Goal: Task Accomplishment & Management: Manage account settings

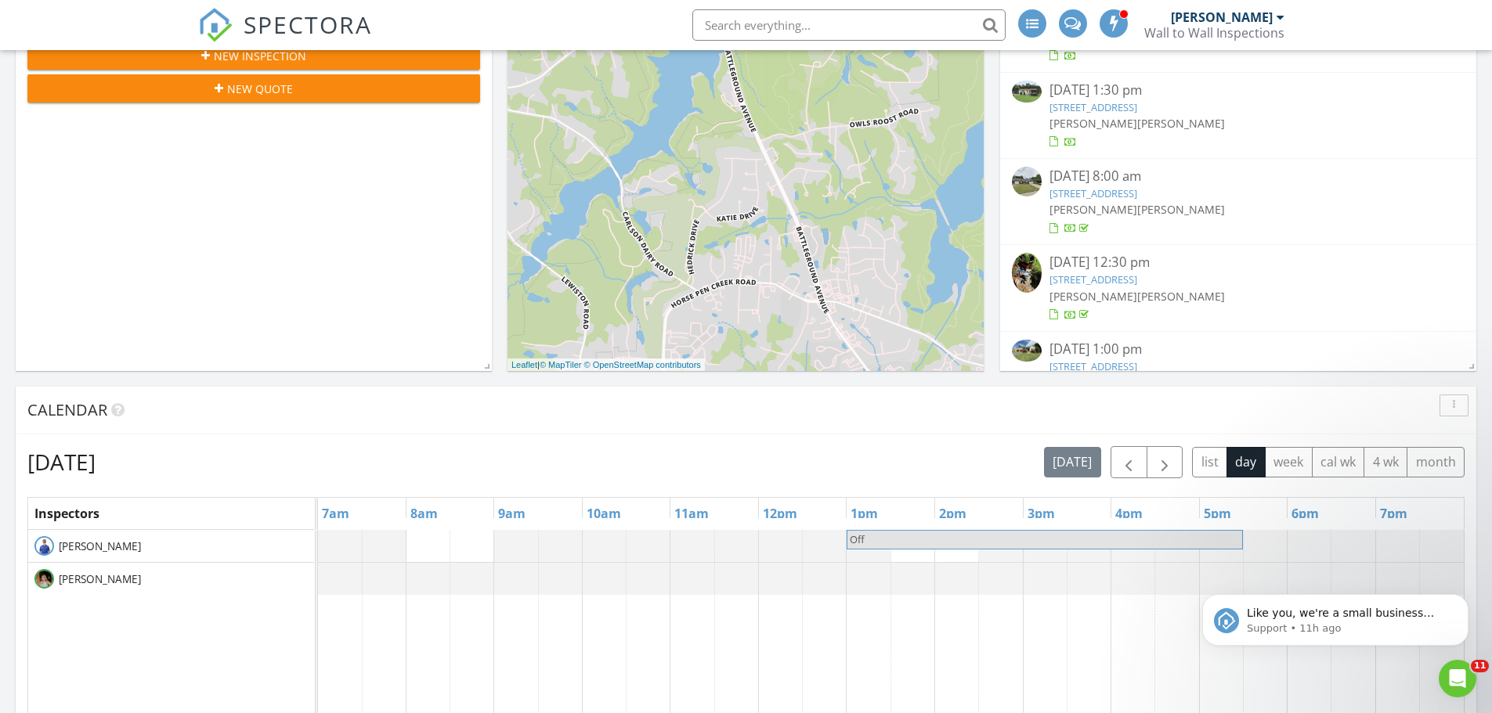
scroll to position [705, 0]
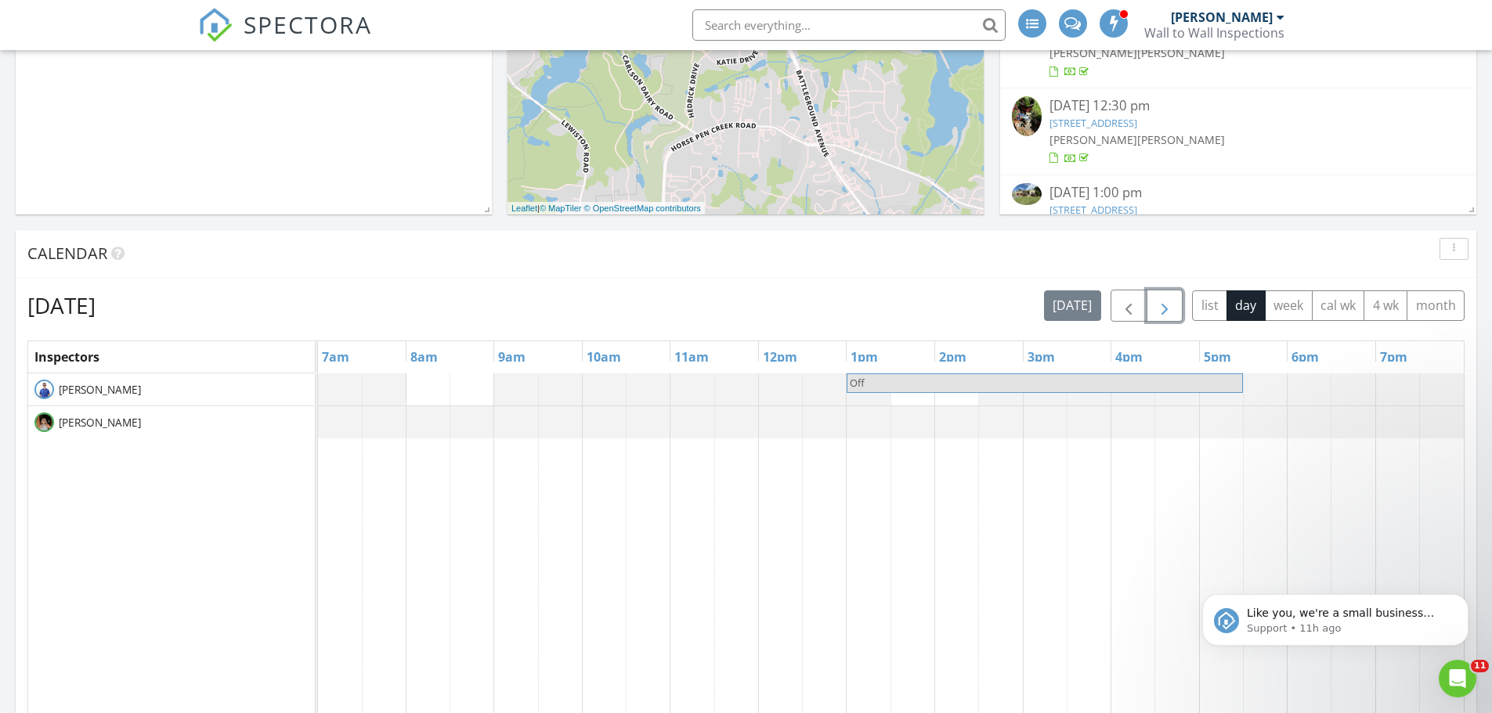
click at [1167, 311] on span "button" at bounding box center [1164, 306] width 19 height 19
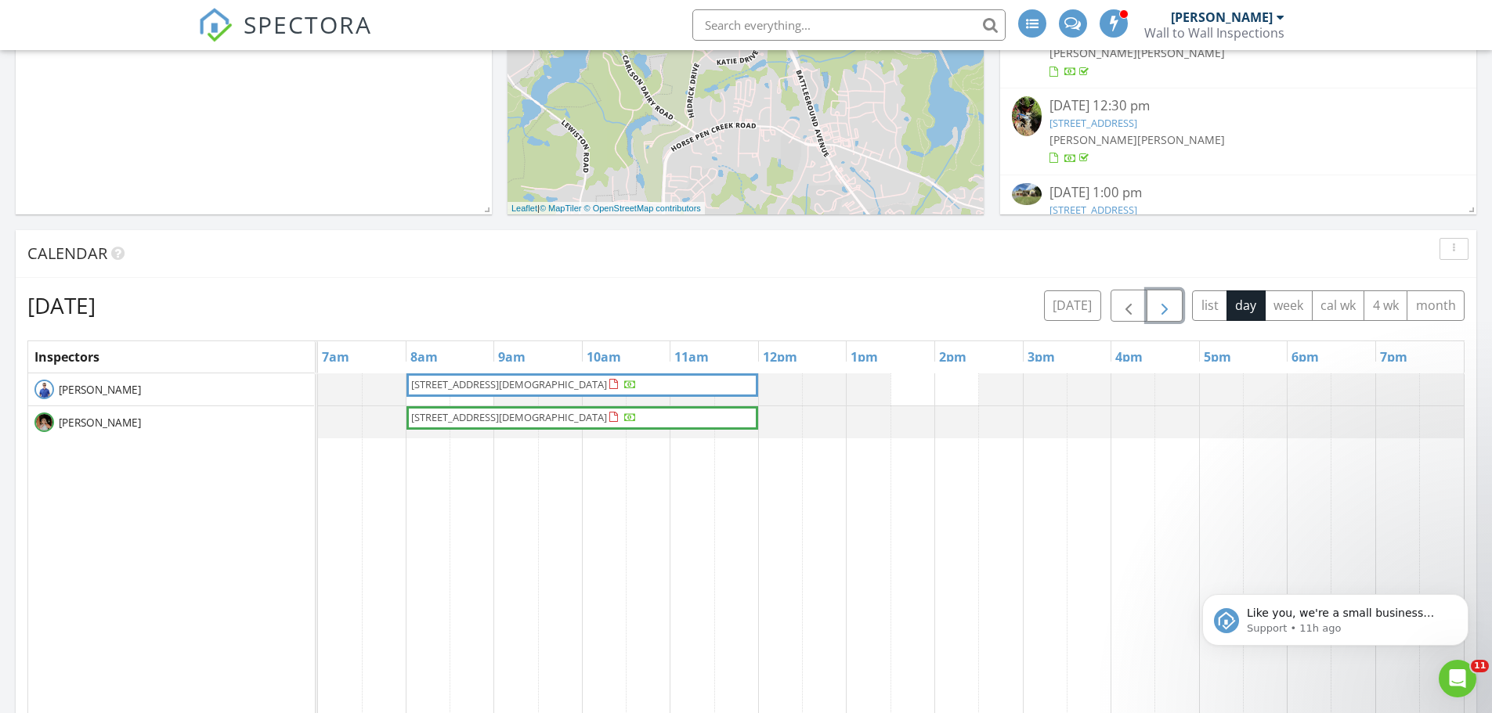
click at [1171, 307] on span "button" at bounding box center [1164, 306] width 19 height 19
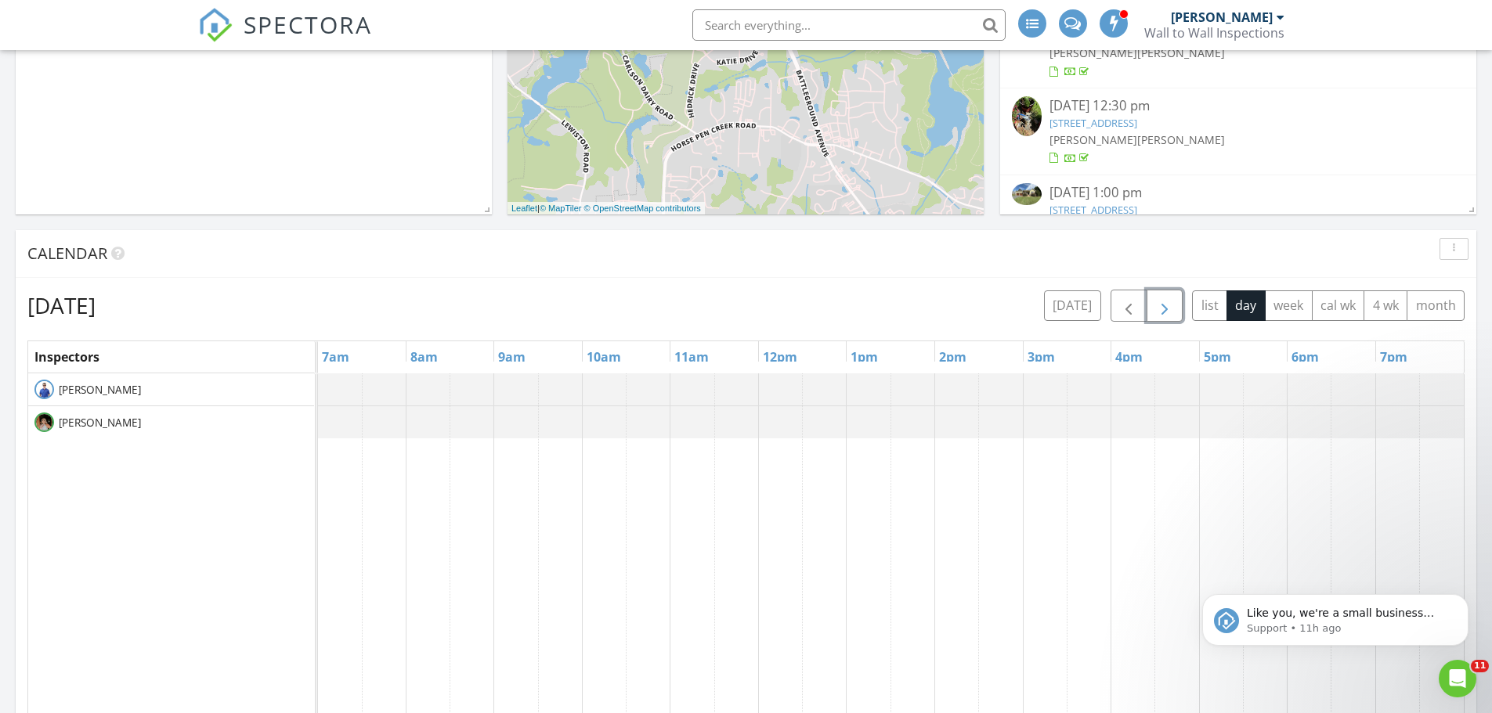
click at [1171, 306] on span "button" at bounding box center [1164, 306] width 19 height 19
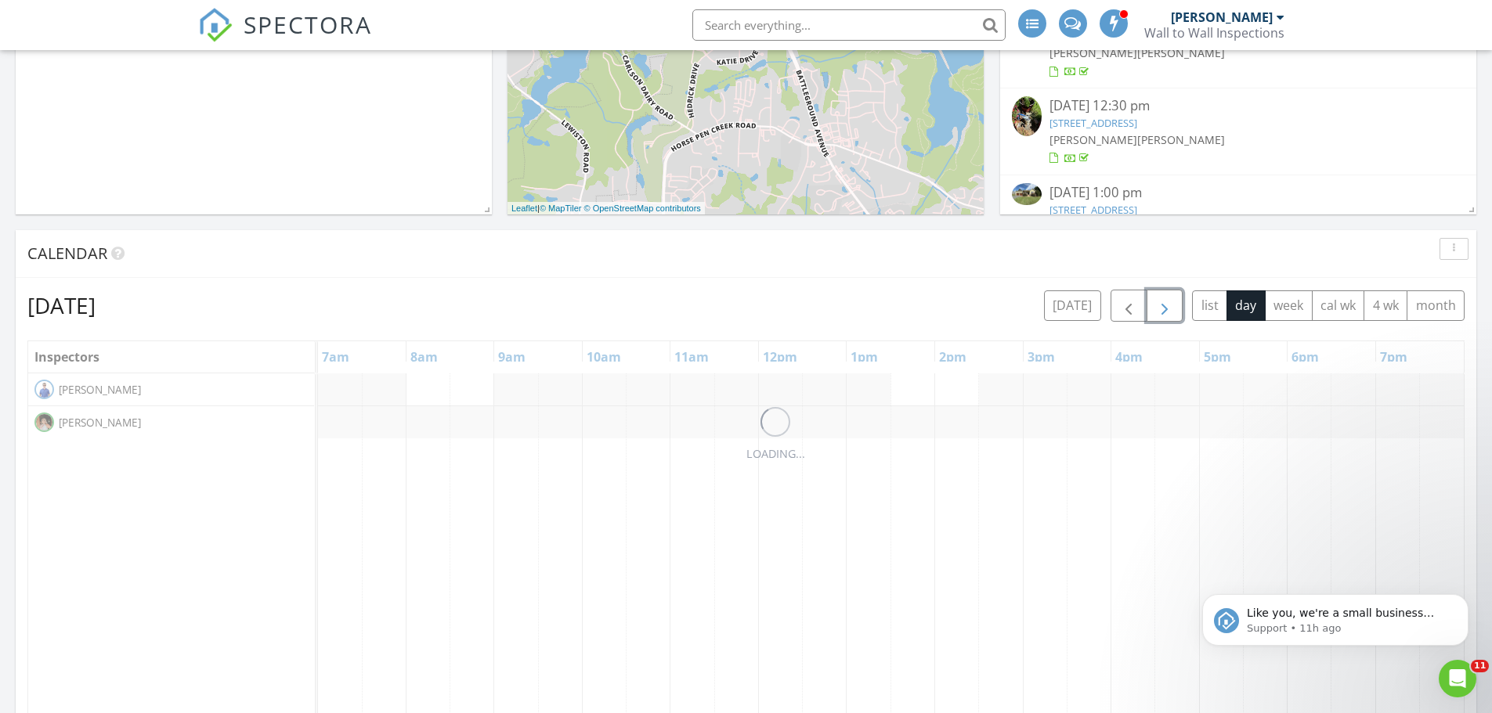
click at [1171, 306] on span "button" at bounding box center [1164, 306] width 19 height 19
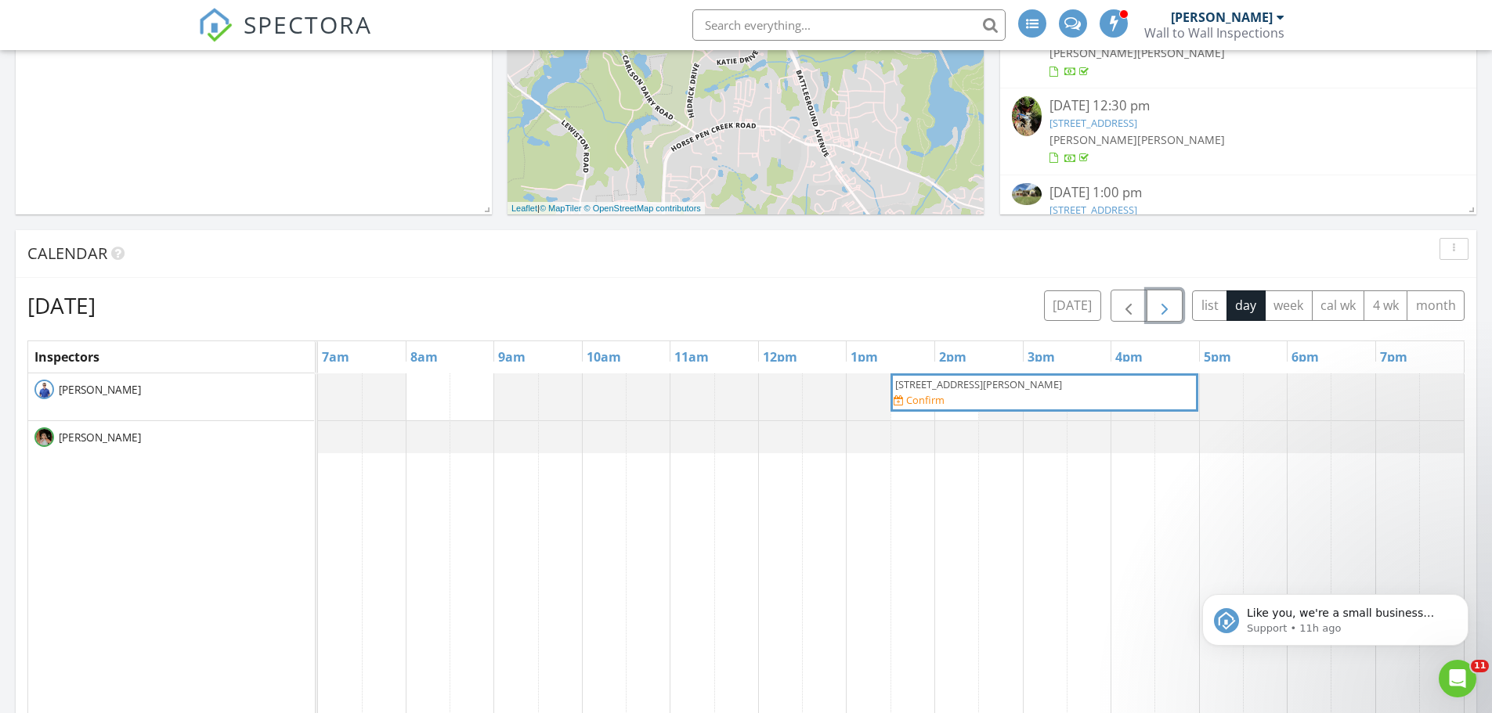
click at [1171, 306] on span "button" at bounding box center [1164, 306] width 19 height 19
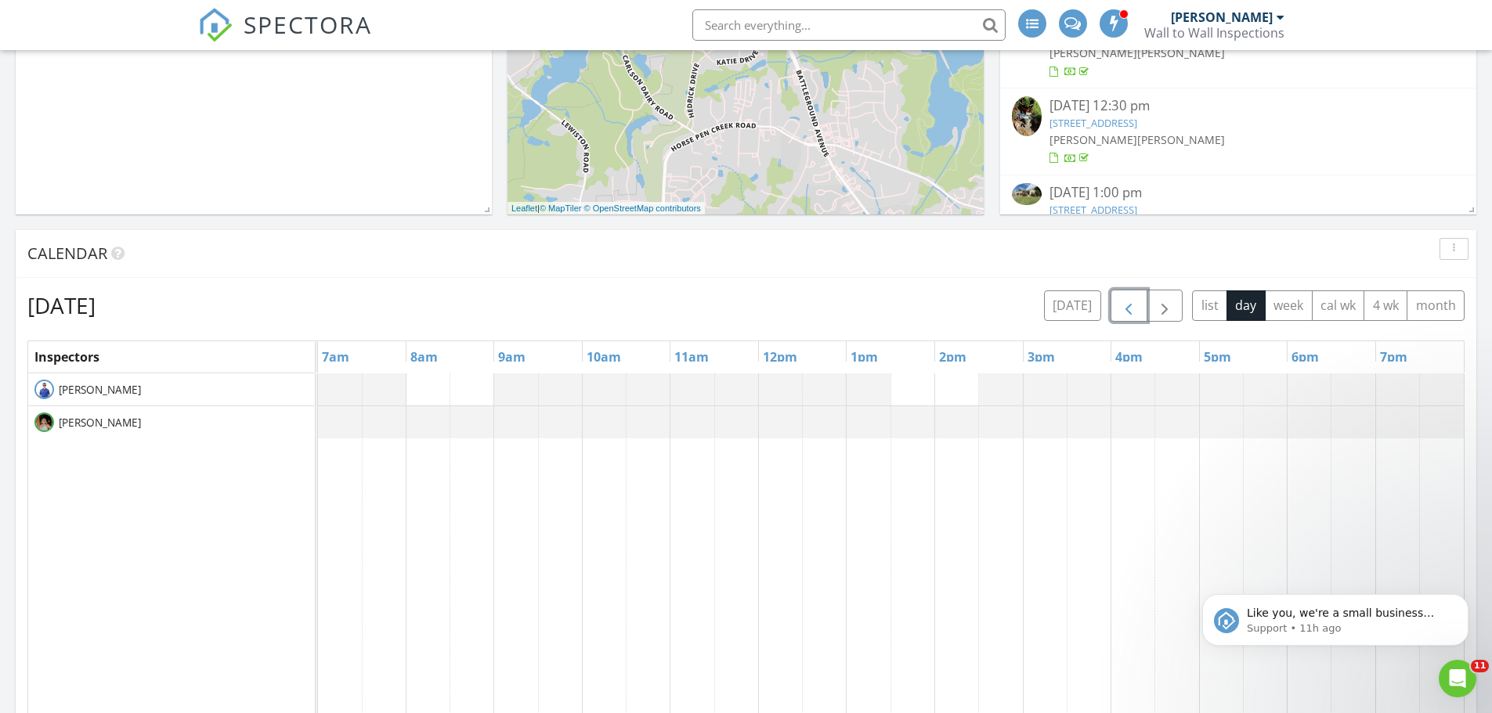
click at [1128, 305] on span "button" at bounding box center [1128, 306] width 19 height 19
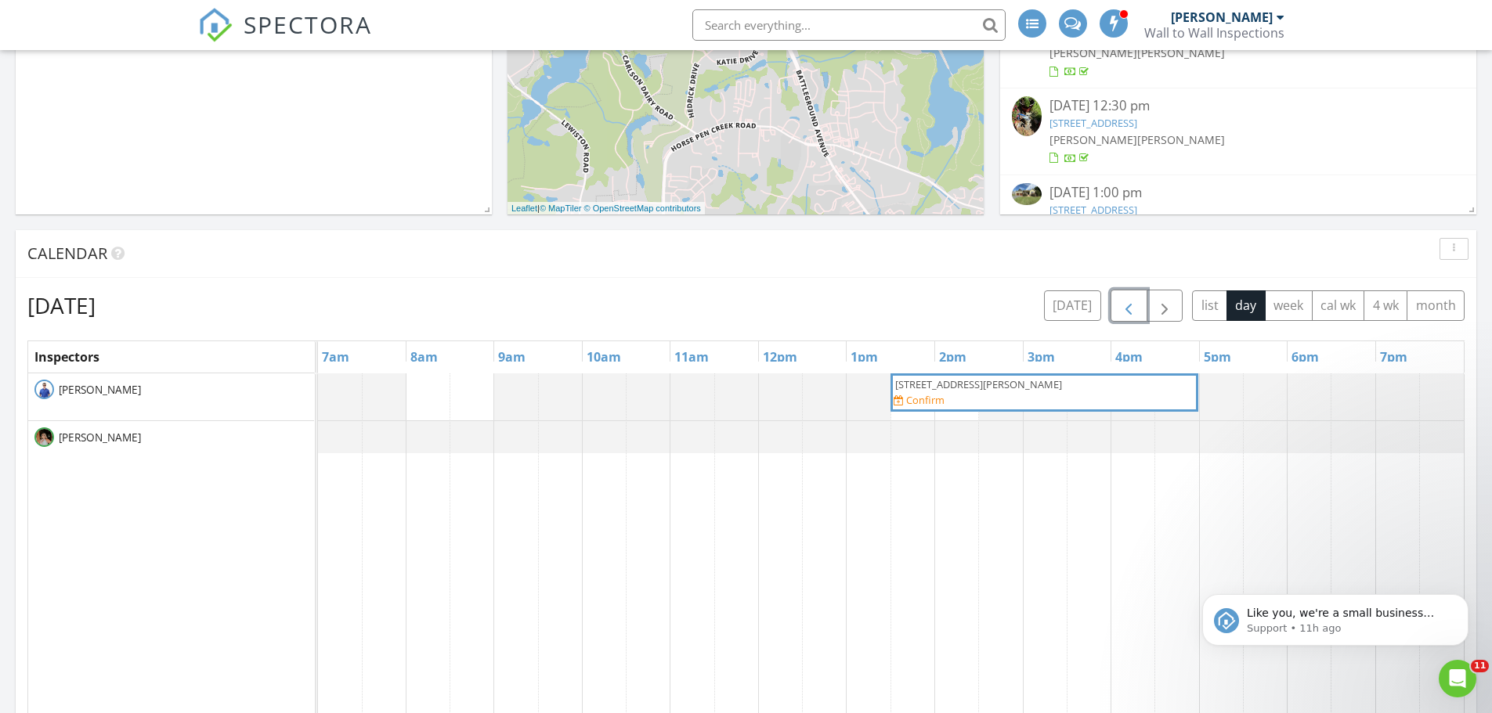
click at [968, 392] on div "1980 Meadowview Dr, Graham 27253 Confirm" at bounding box center [1043, 392] width 301 height 31
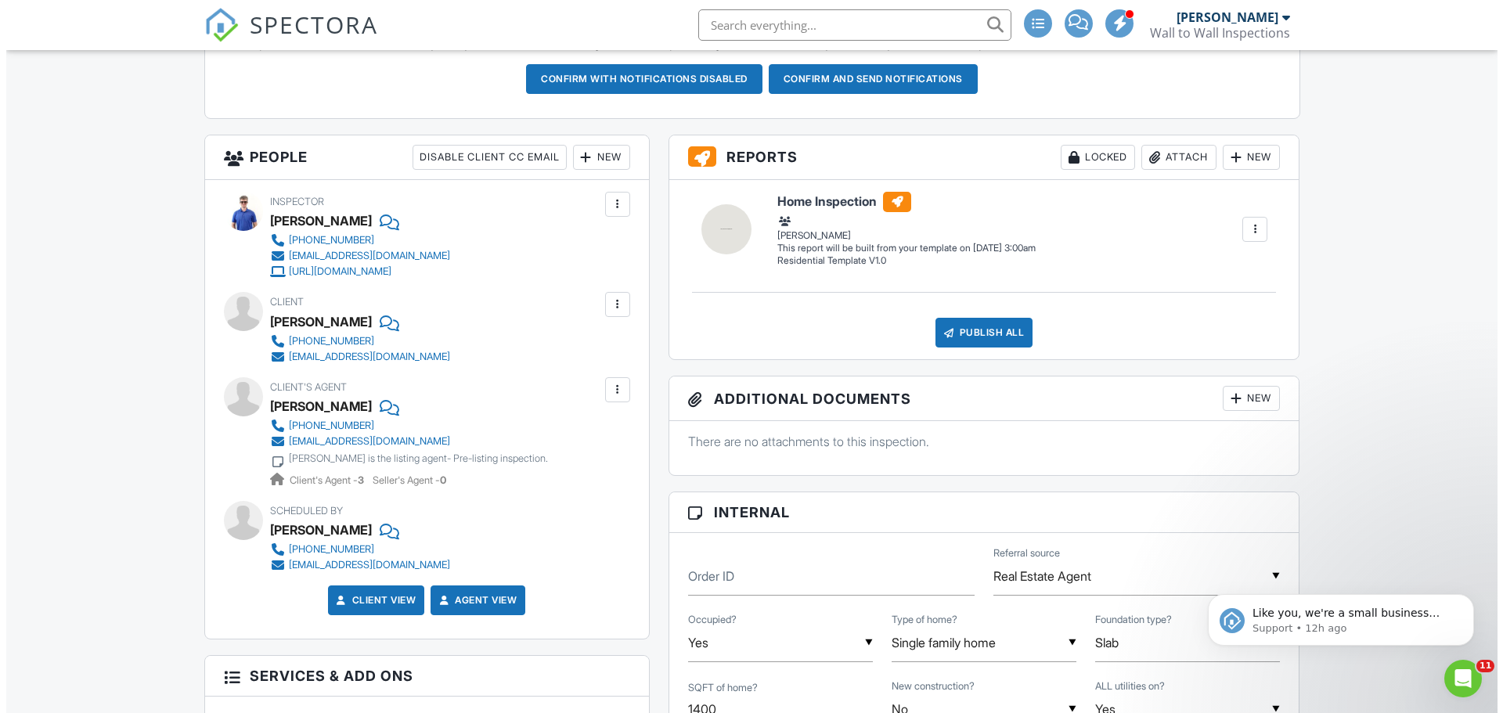
scroll to position [548, 0]
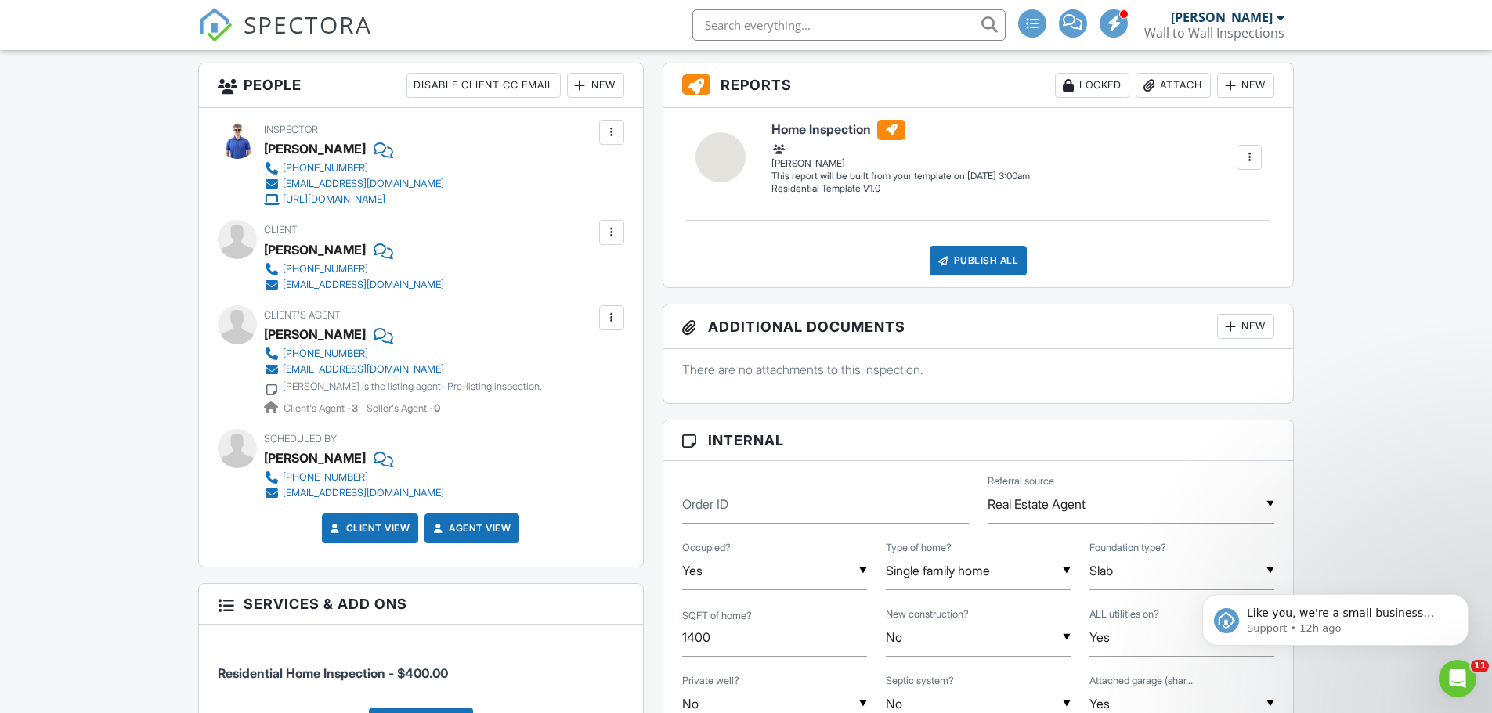
click at [588, 92] on div "New" at bounding box center [595, 85] width 57 height 25
click at [630, 125] on li "Inspector" at bounding box center [652, 133] width 154 height 39
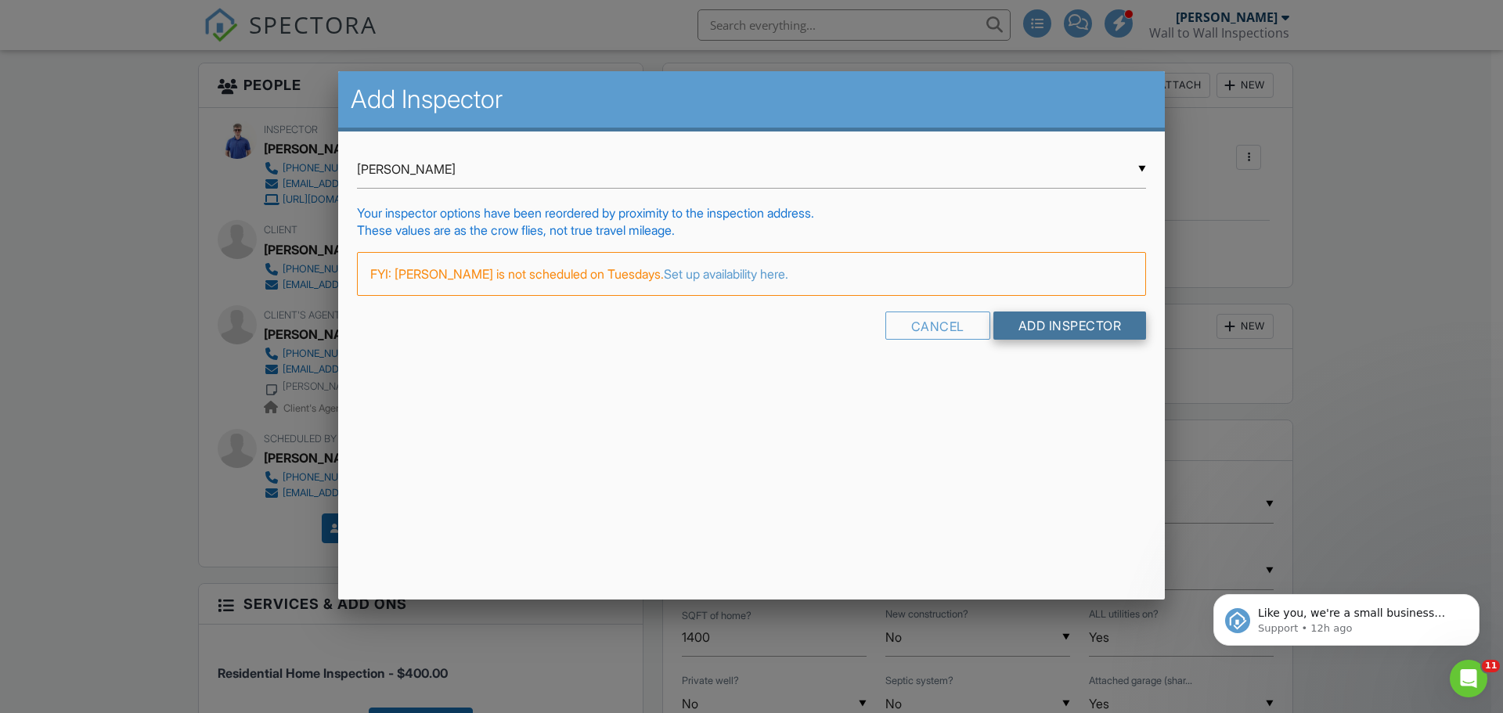
click at [1084, 324] on input "Add Inspector" at bounding box center [1070, 326] width 153 height 28
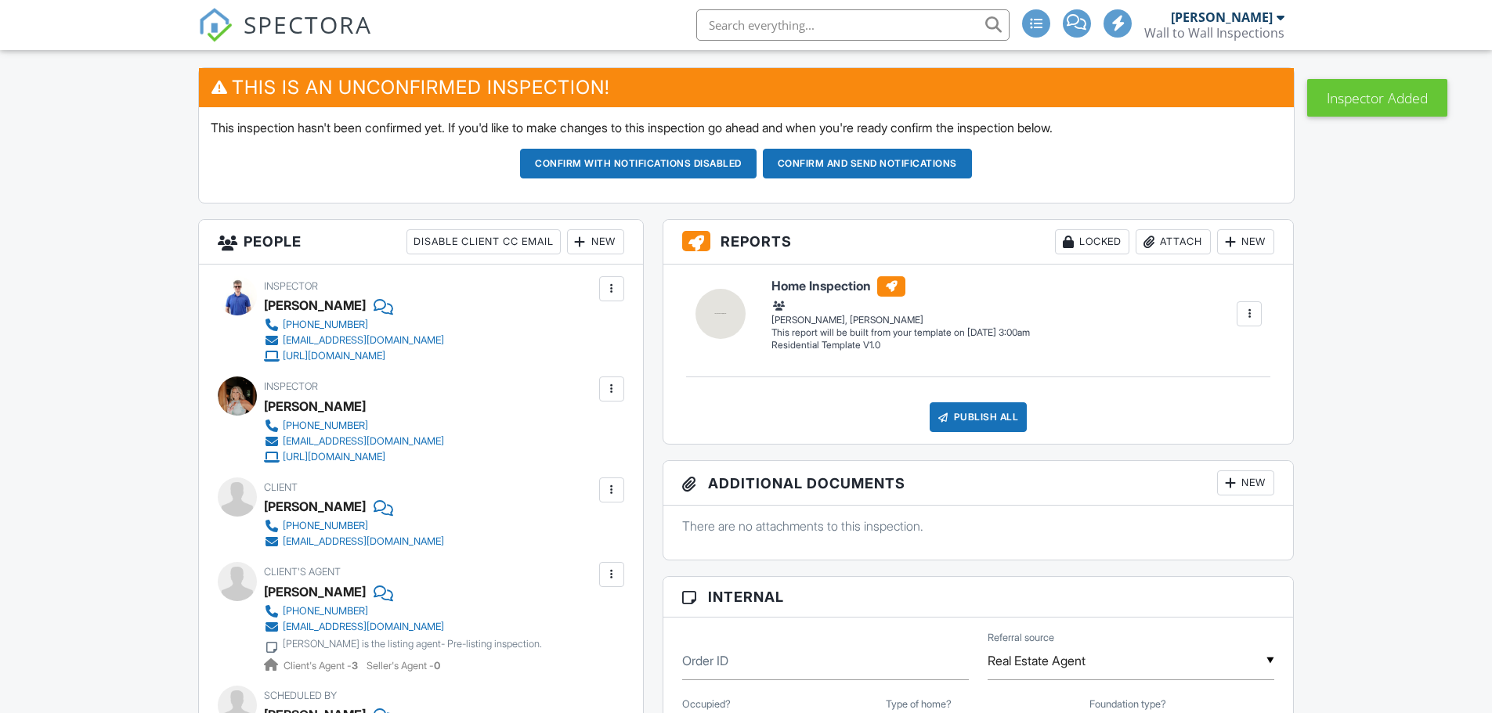
drag, startPoint x: 616, startPoint y: 378, endPoint x: 613, endPoint y: 387, distance: 9.2
click at [613, 385] on div at bounding box center [611, 389] width 25 height 25
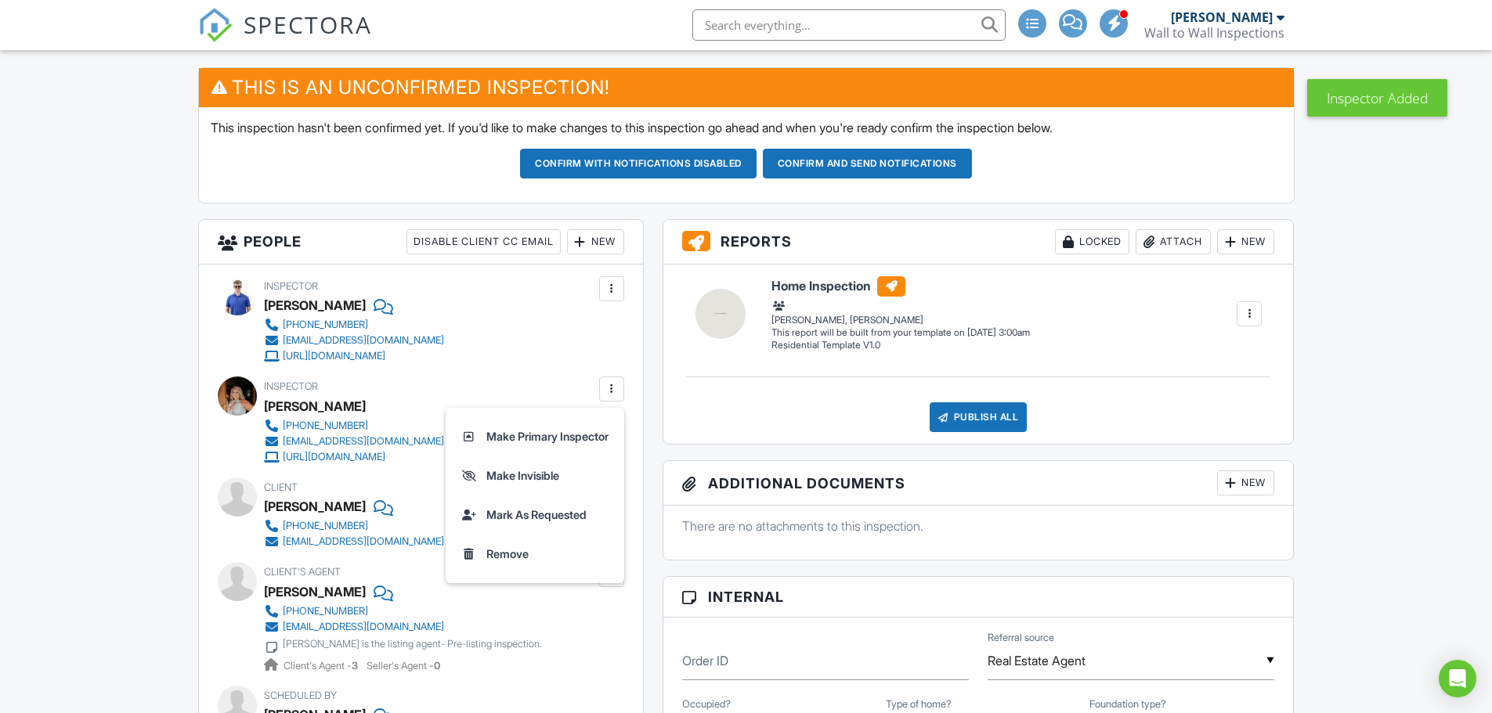
click at [561, 474] on li "Make Invisible" at bounding box center [535, 476] width 160 height 39
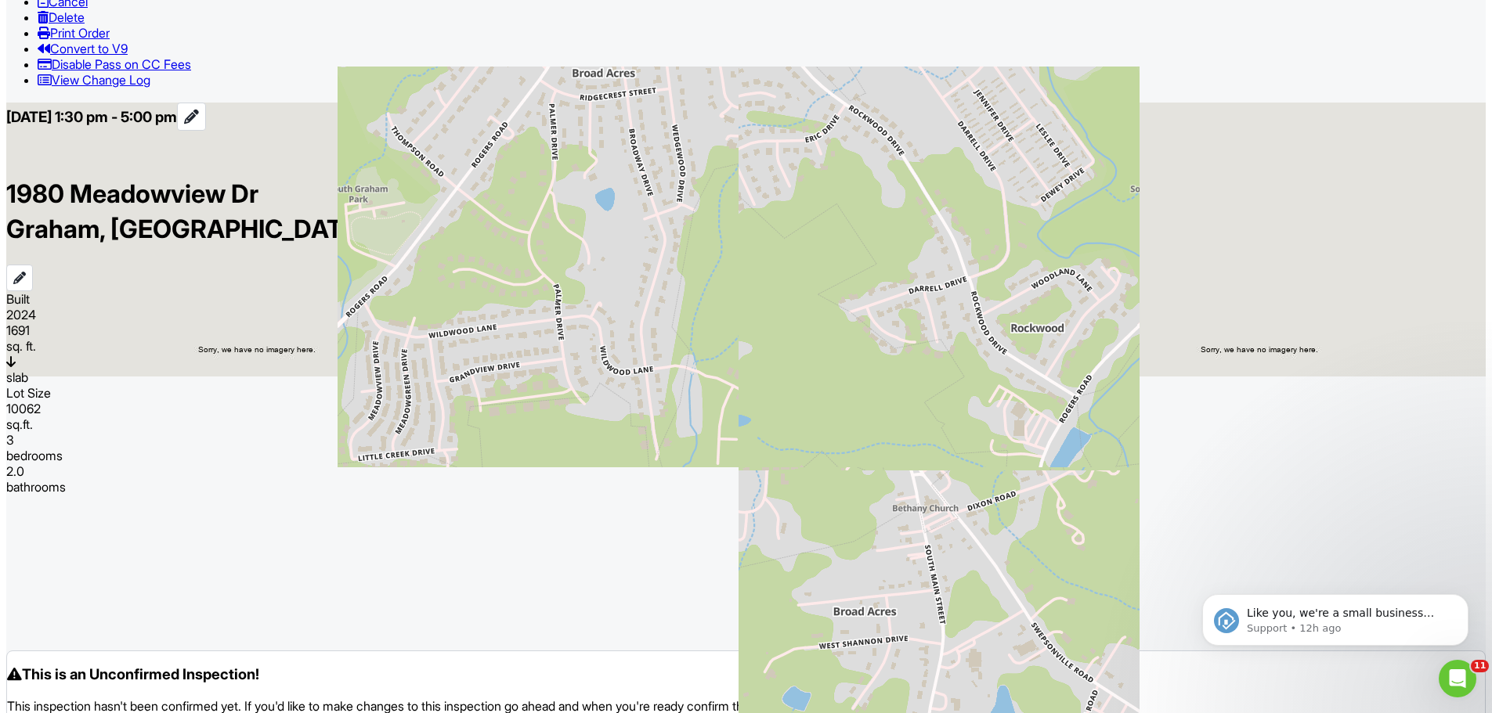
scroll to position [1409, 0]
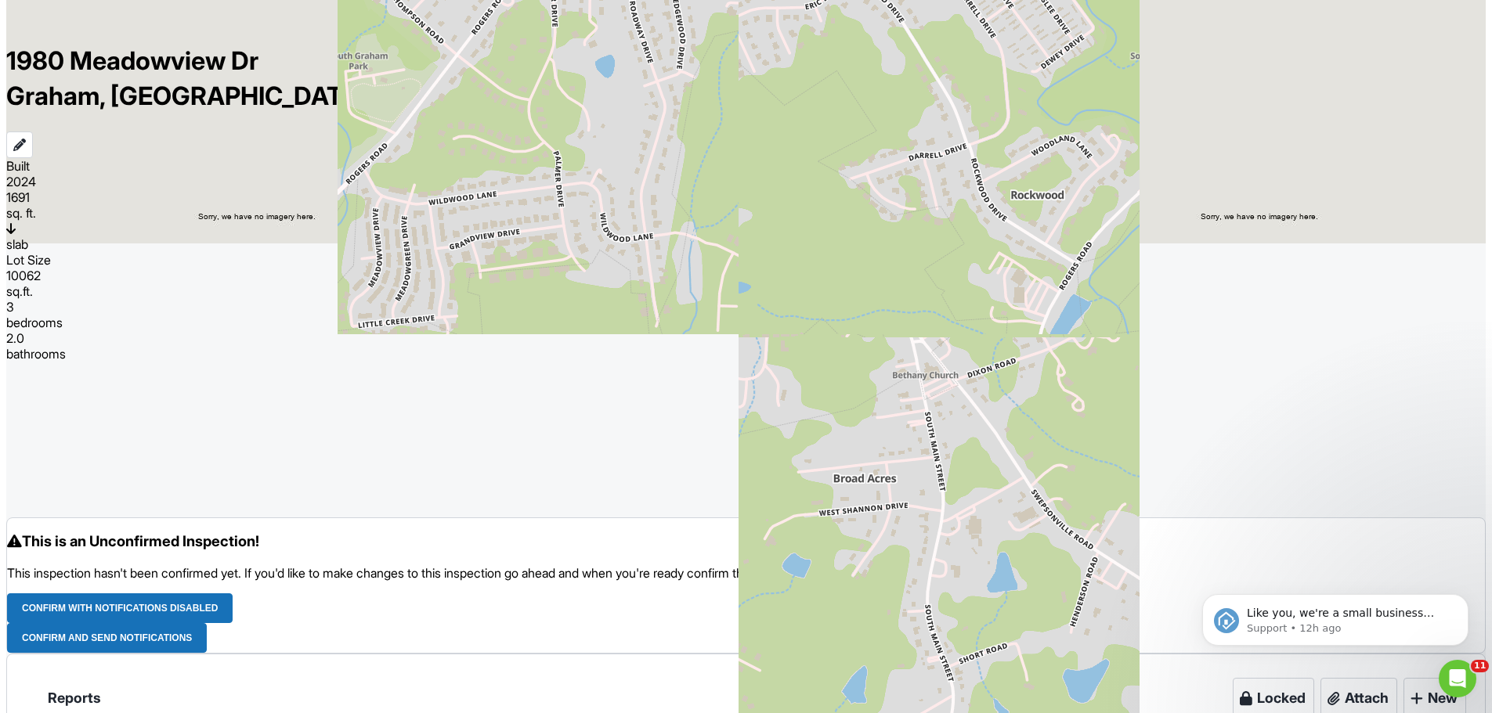
click at [1463, 598] on icon "Dismiss notification" at bounding box center [1464, 598] width 9 height 9
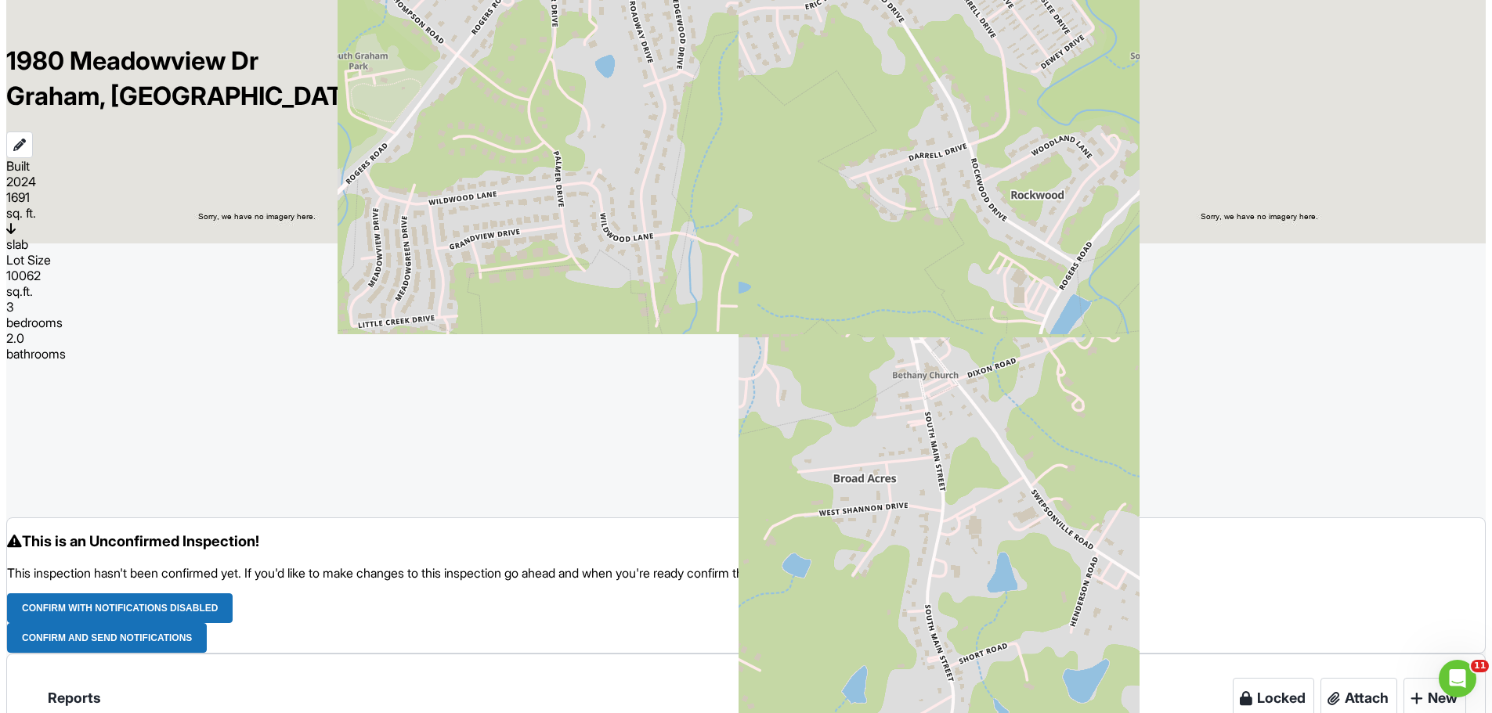
type textarea "1 Year Warranty The owner will let you in"
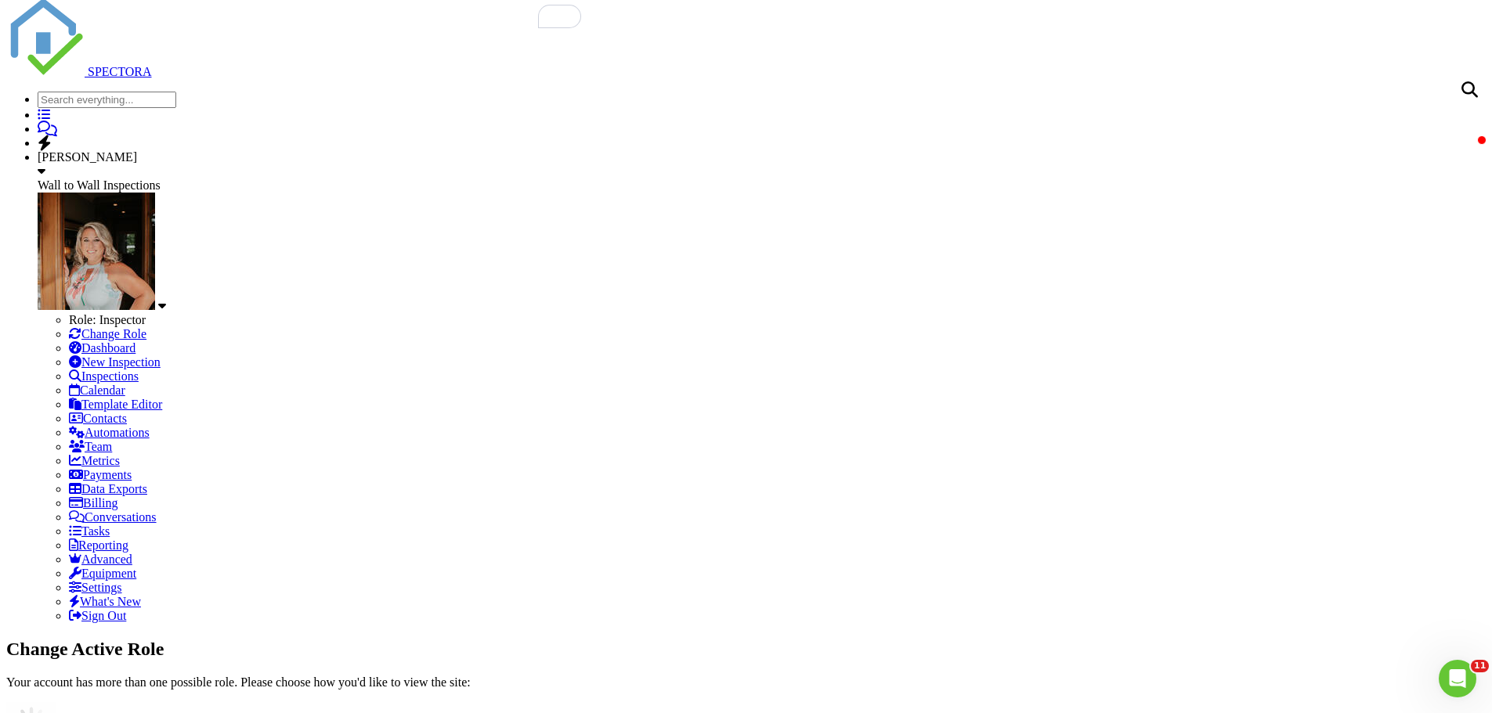
scroll to position [0, 0]
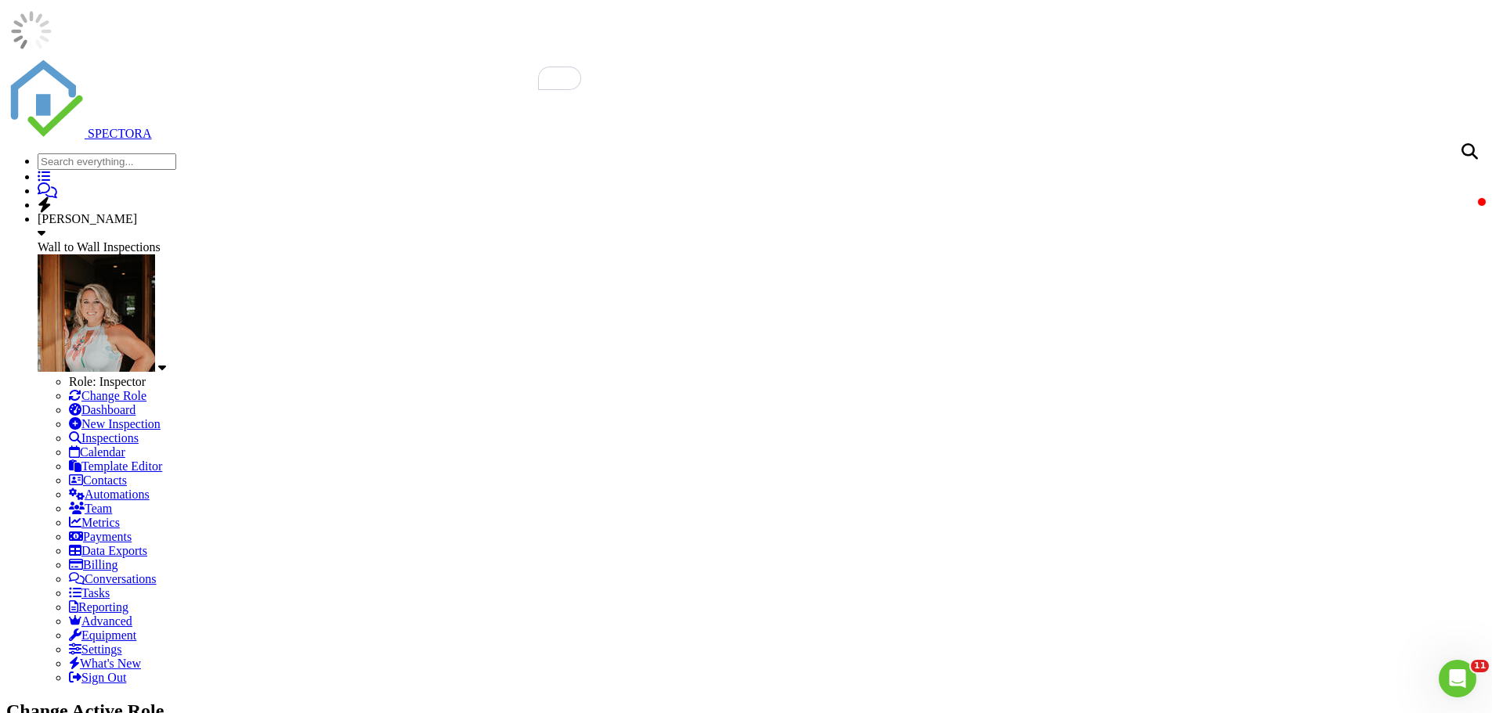
drag, startPoint x: 890, startPoint y: 554, endPoint x: 624, endPoint y: 446, distance: 287.6
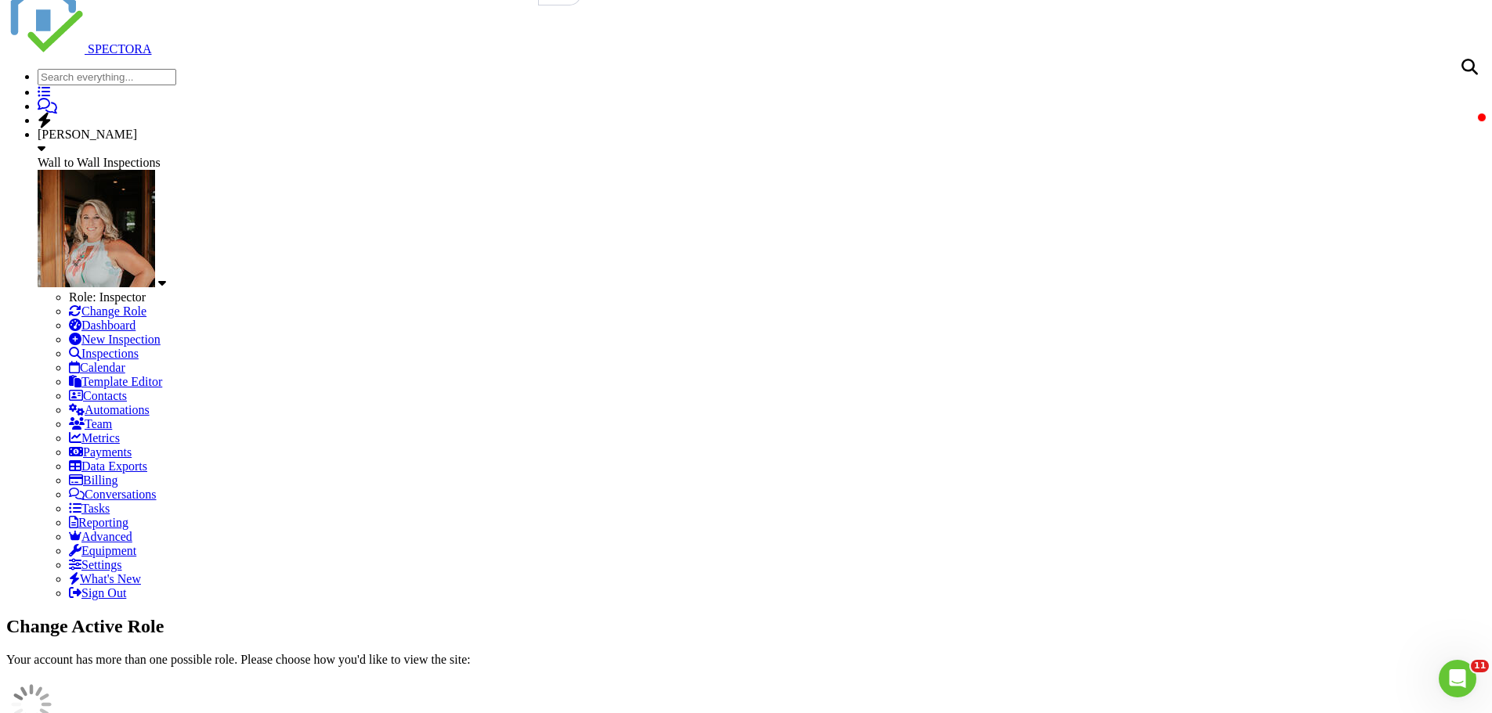
scroll to position [235, 0]
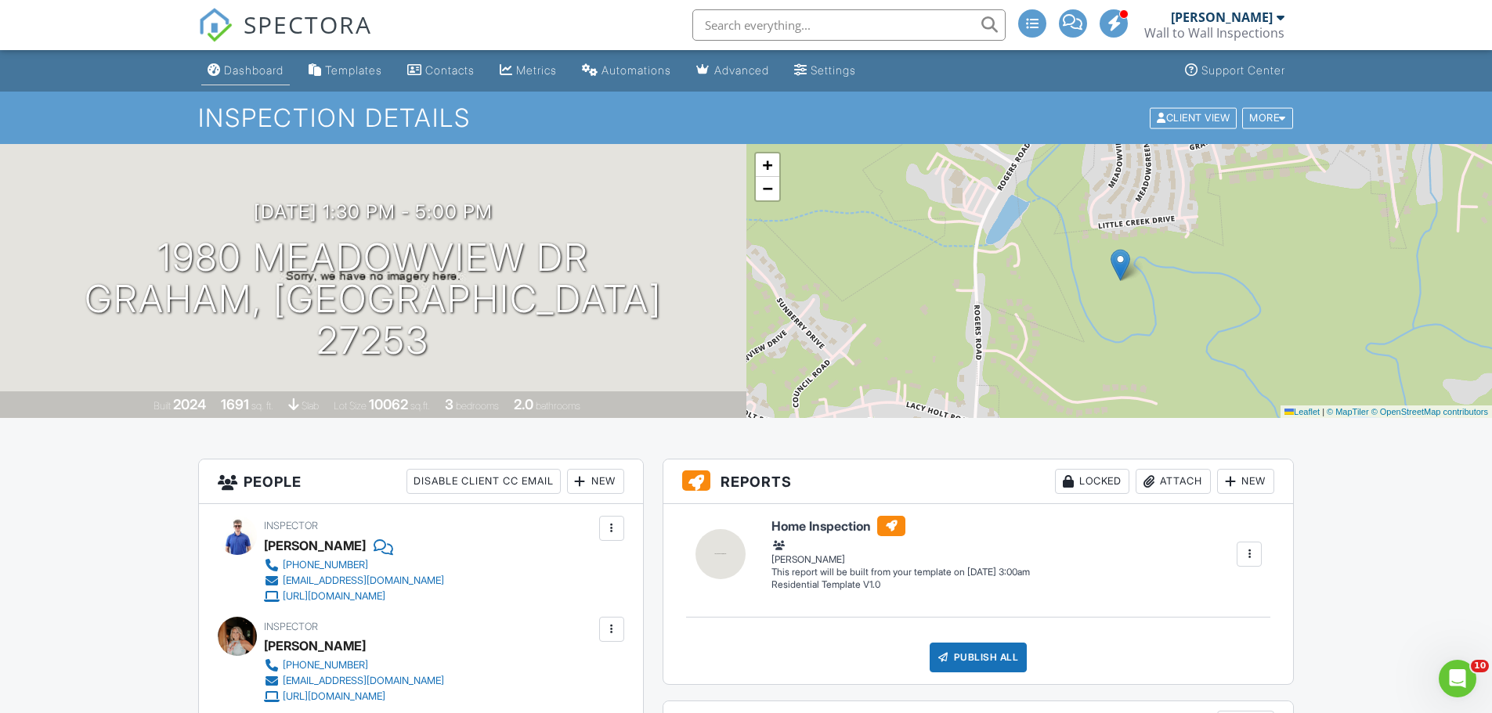
click at [233, 72] on div "Dashboard" at bounding box center [254, 69] width 60 height 13
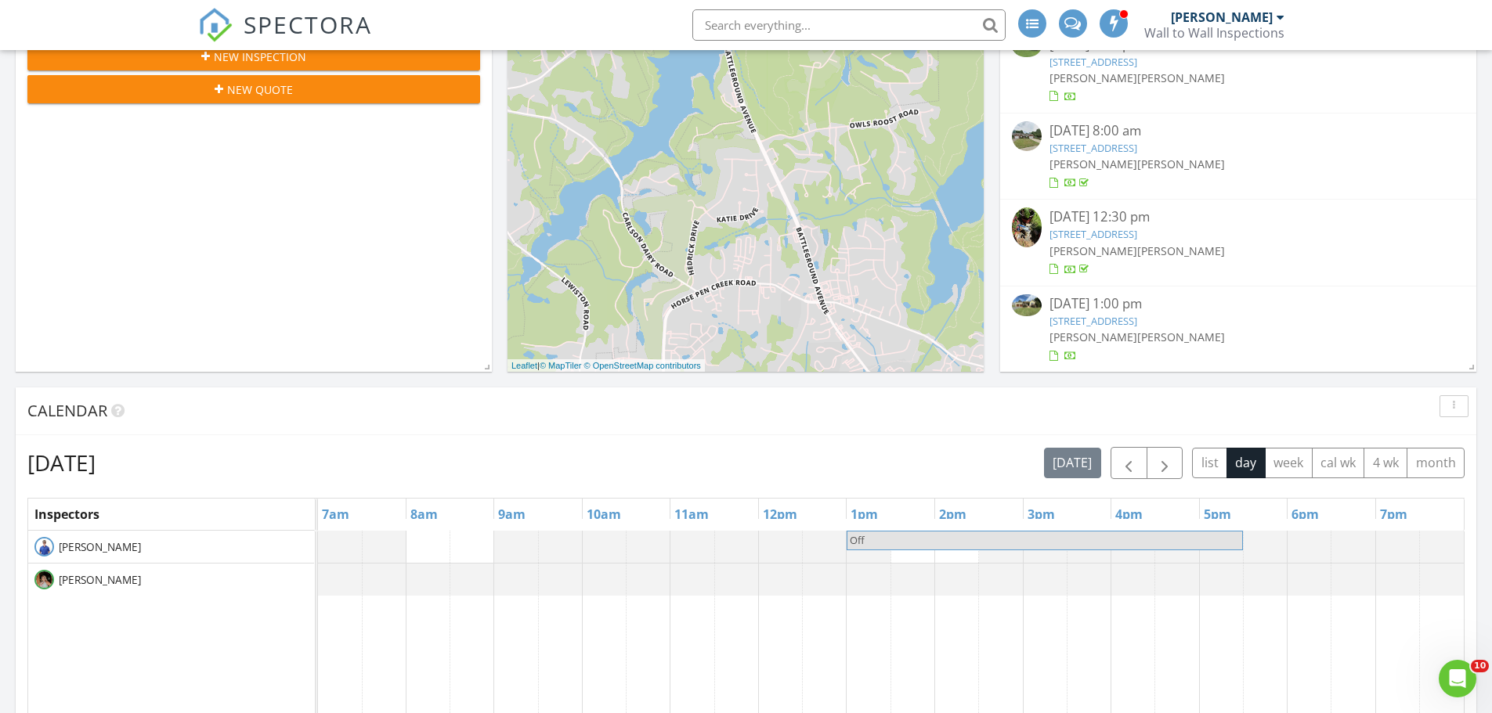
scroll to position [548, 0]
click at [1175, 475] on button "button" at bounding box center [1164, 462] width 37 height 32
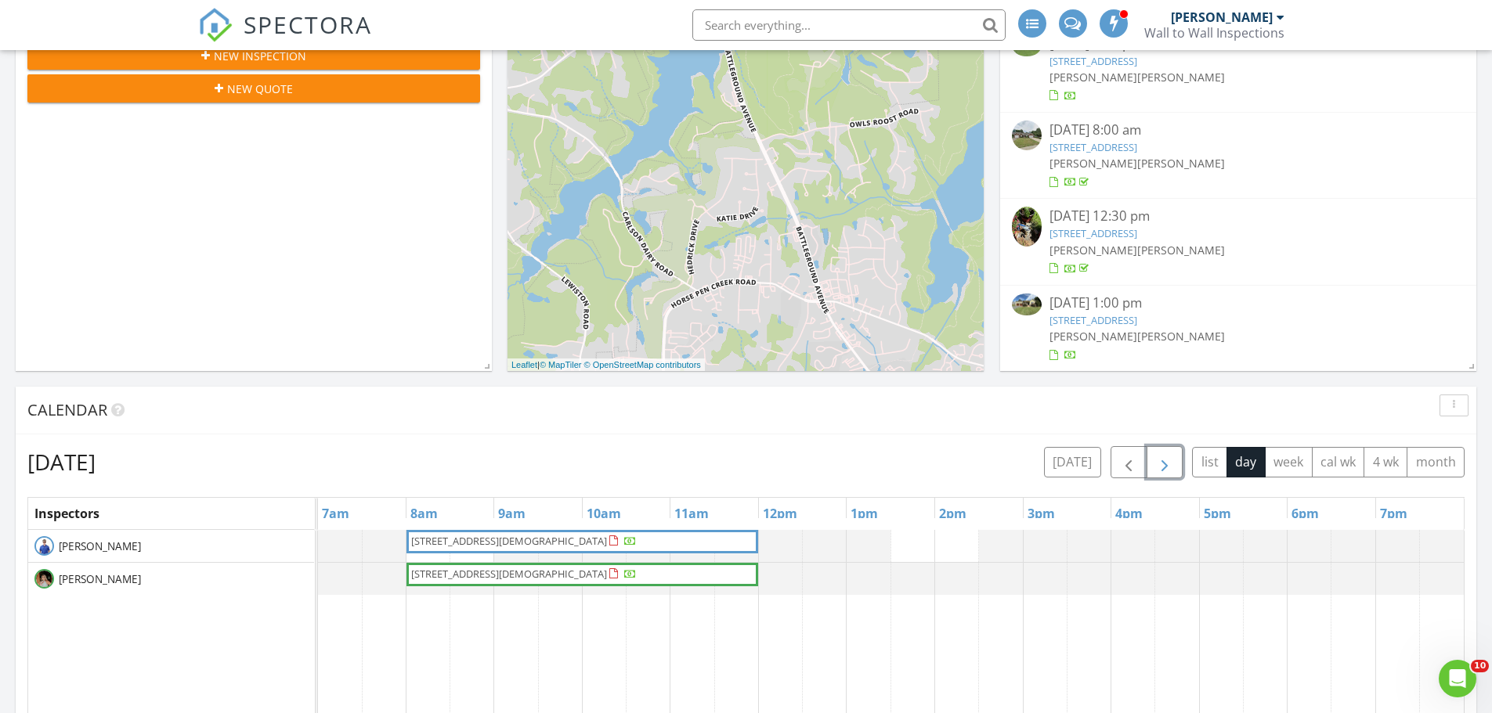
click at [1169, 472] on span "button" at bounding box center [1164, 462] width 19 height 19
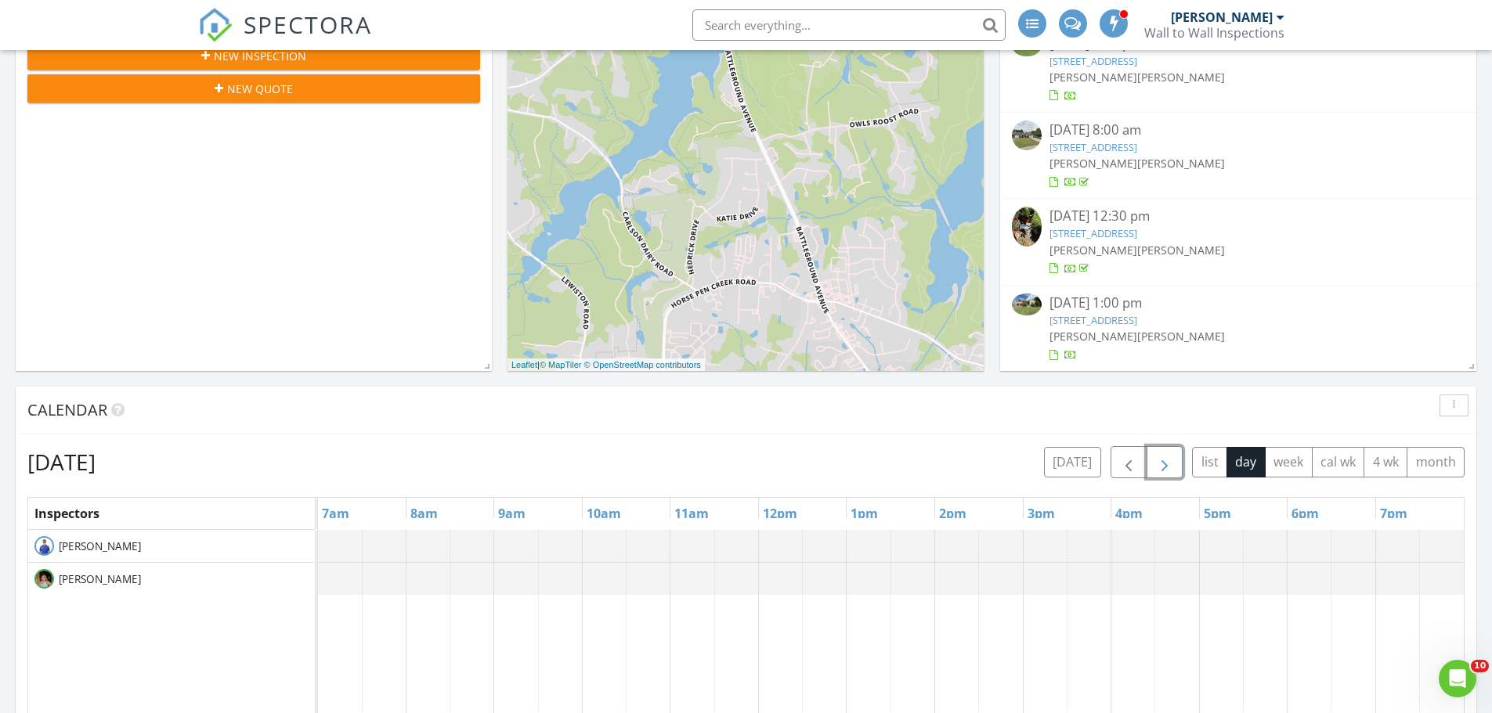
click at [1169, 472] on span "button" at bounding box center [1164, 462] width 19 height 19
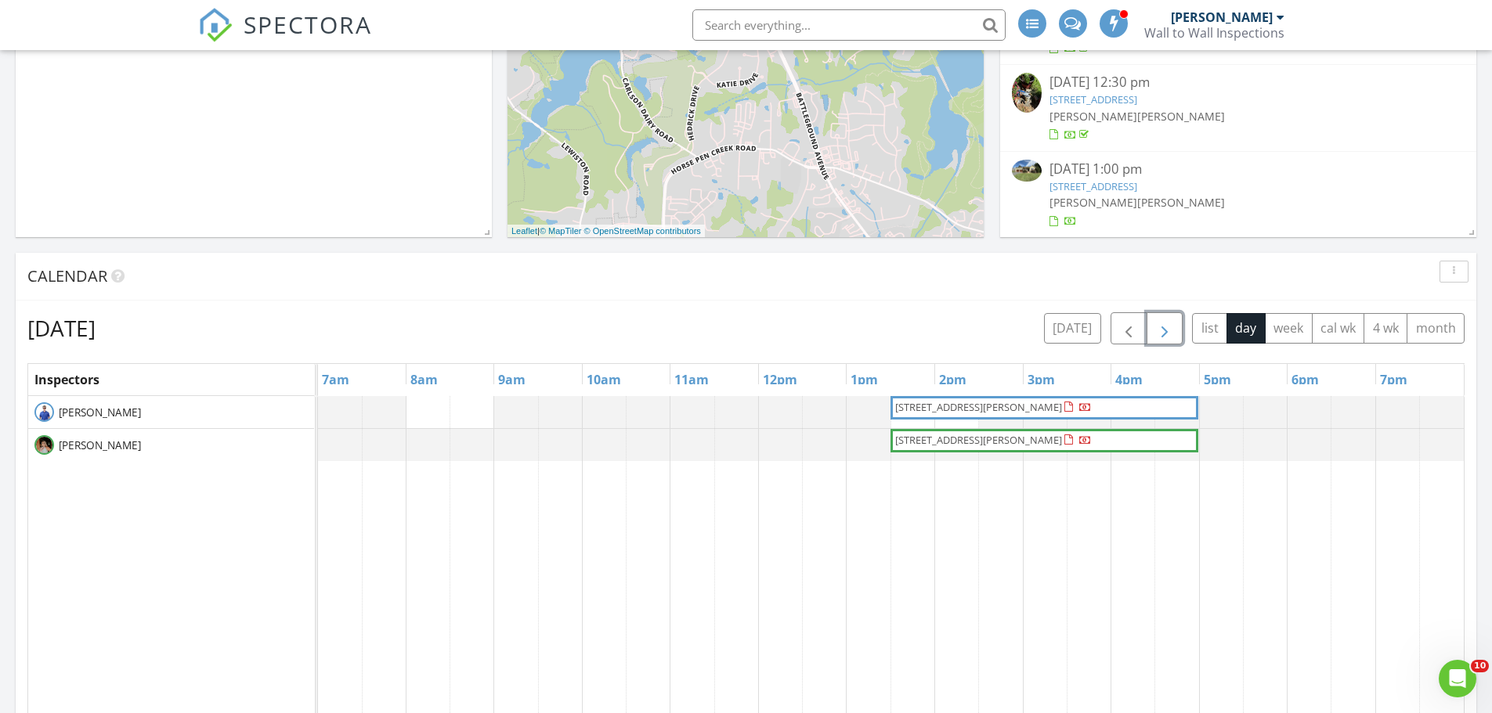
scroll to position [705, 0]
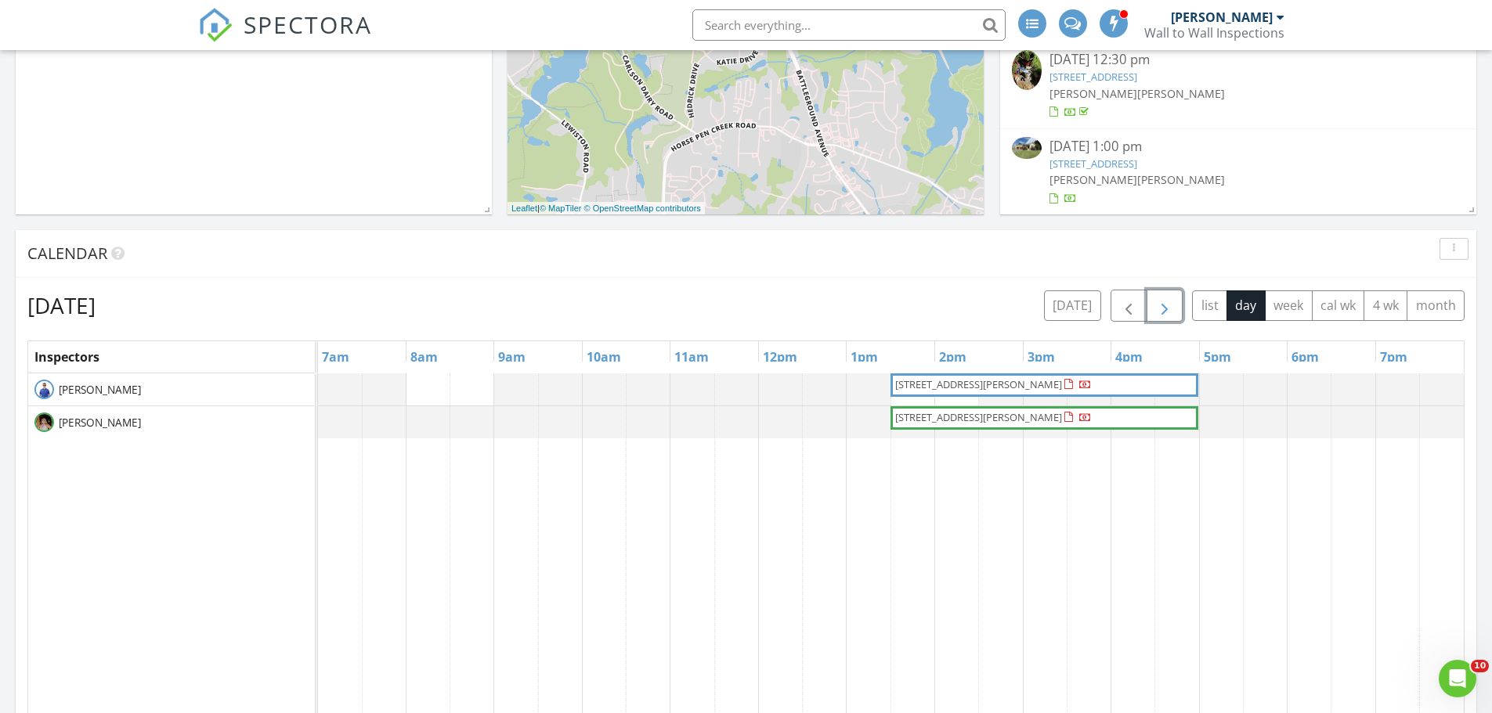
click at [1169, 302] on span "button" at bounding box center [1164, 306] width 19 height 19
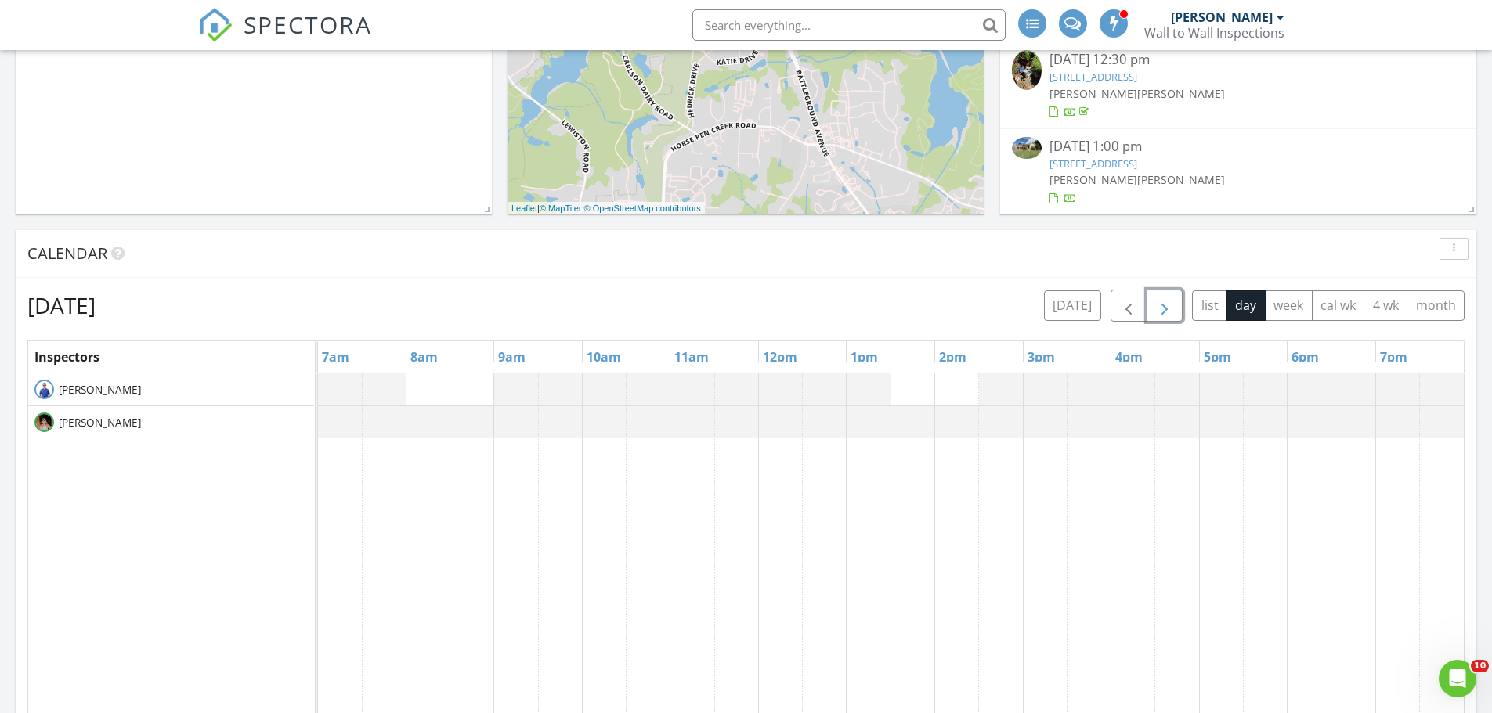
click at [1167, 302] on span "button" at bounding box center [1164, 306] width 19 height 19
click at [1167, 300] on span "button" at bounding box center [1164, 306] width 19 height 19
click at [1122, 307] on span "button" at bounding box center [1128, 306] width 19 height 19
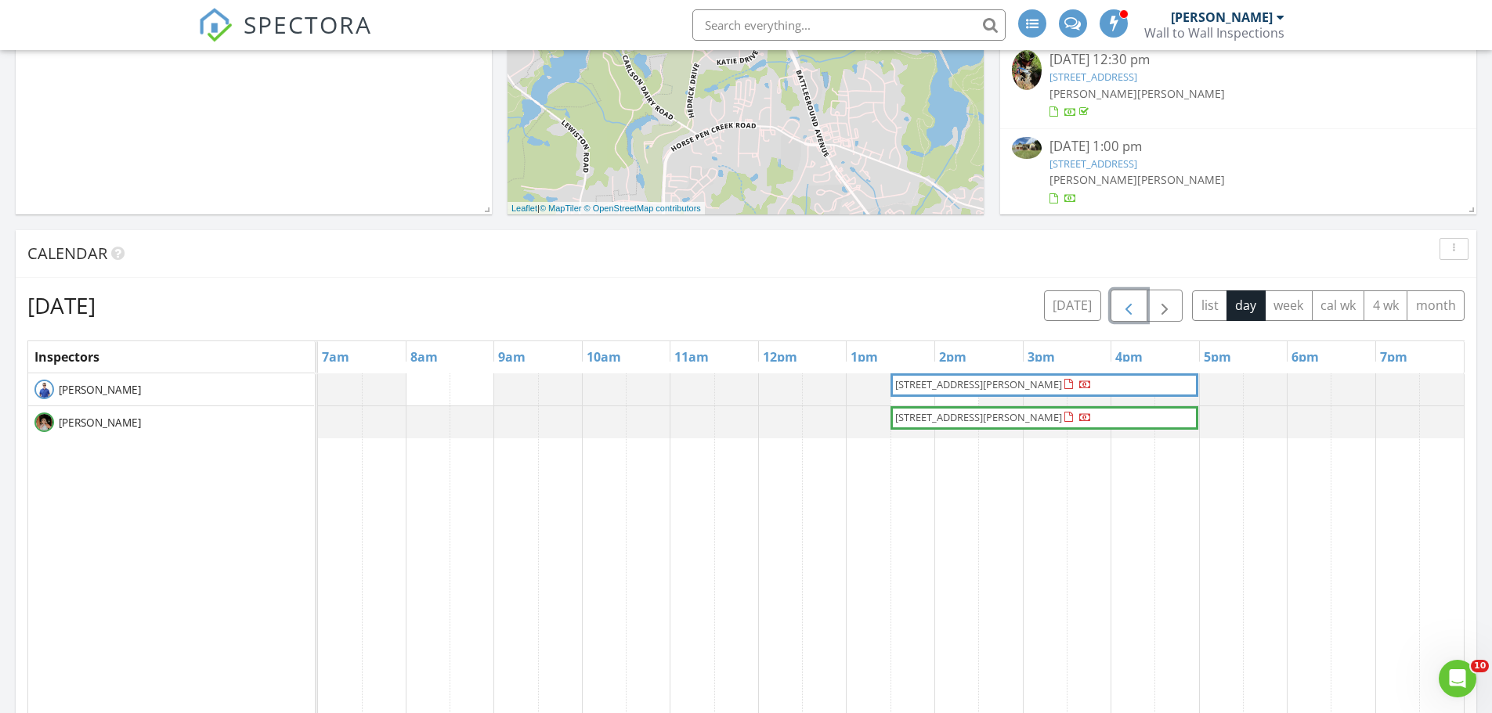
click at [1122, 307] on span "button" at bounding box center [1128, 306] width 19 height 19
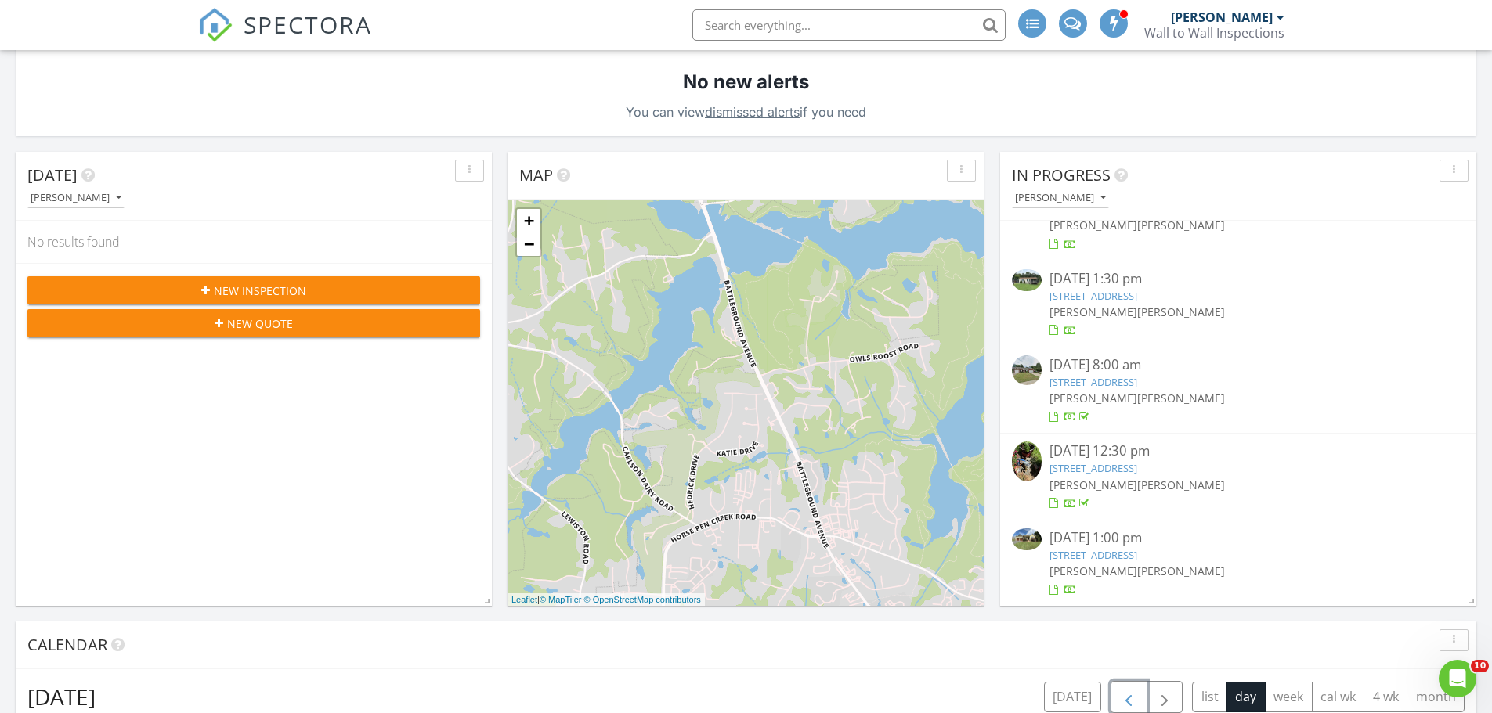
scroll to position [0, 0]
